Goal: Information Seeking & Learning: Stay updated

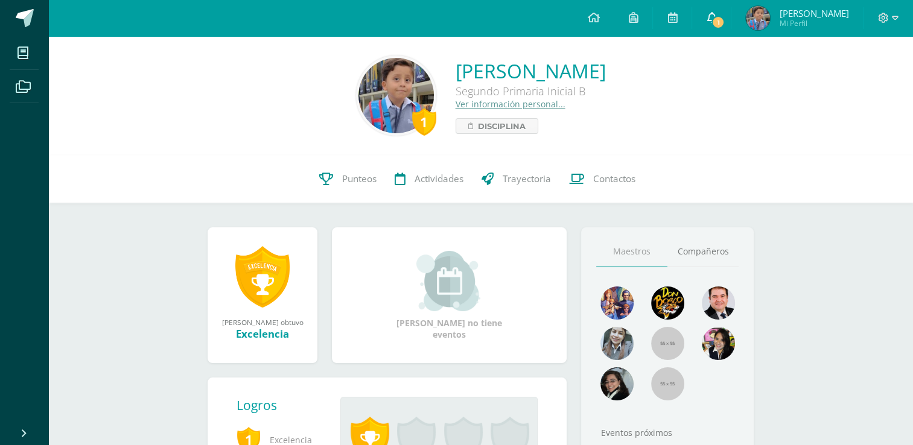
click at [725, 22] on span "1" at bounding box center [717, 22] width 13 height 13
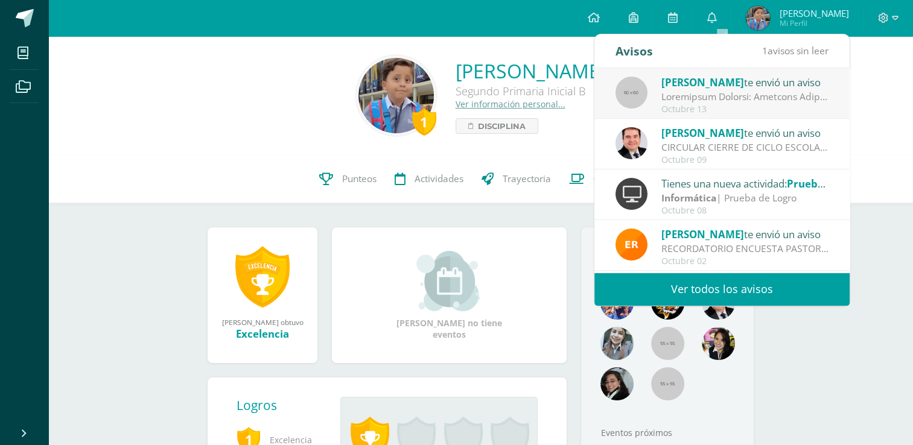
click at [723, 75] on div "Yuri Juárez te envió un aviso" at bounding box center [745, 82] width 168 height 16
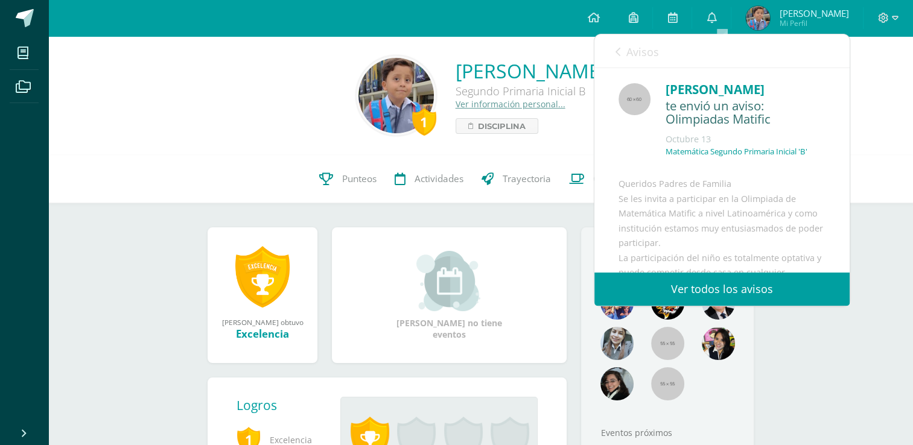
click at [752, 197] on div "Queridos Padres de Familia Se les invita a participar en la Olimpiada de Matemá…" at bounding box center [721, 440] width 207 height 526
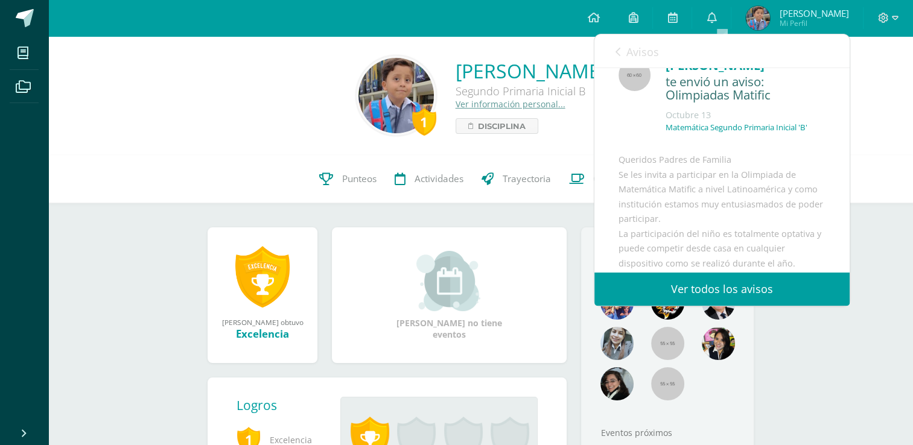
click at [747, 294] on link "Ver todos los avisos" at bounding box center [721, 289] width 255 height 33
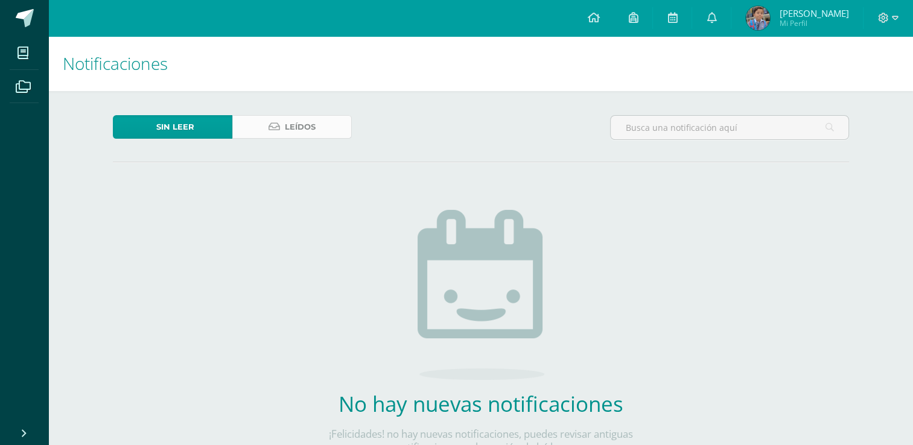
click at [296, 119] on span "Leídos" at bounding box center [300, 127] width 31 height 22
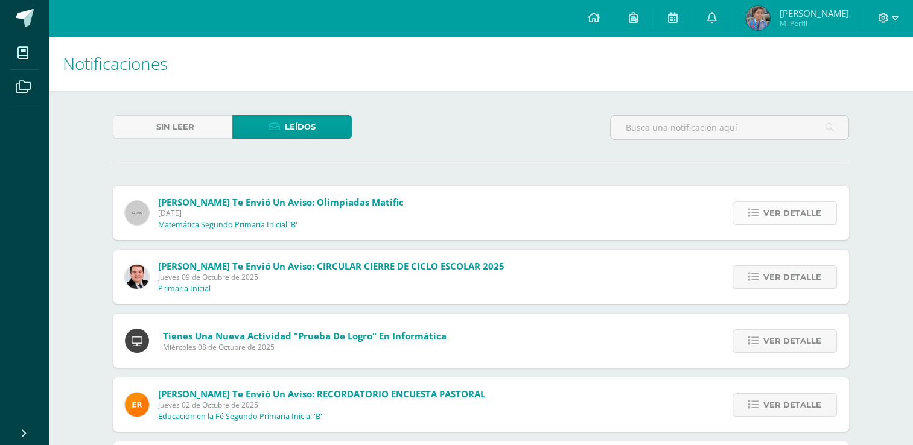
click at [752, 211] on icon at bounding box center [753, 213] width 10 height 10
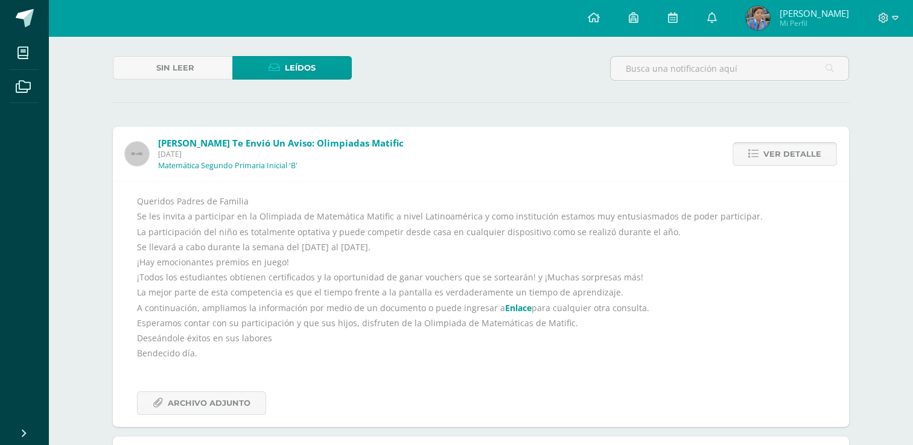
scroll to position [169, 0]
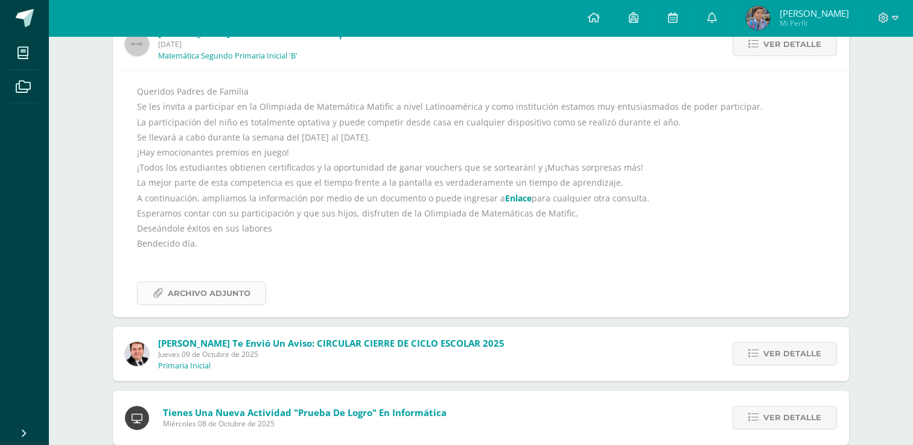
click at [211, 285] on span "Archivo Adjunto" at bounding box center [209, 293] width 83 height 22
